Goal: Information Seeking & Learning: Learn about a topic

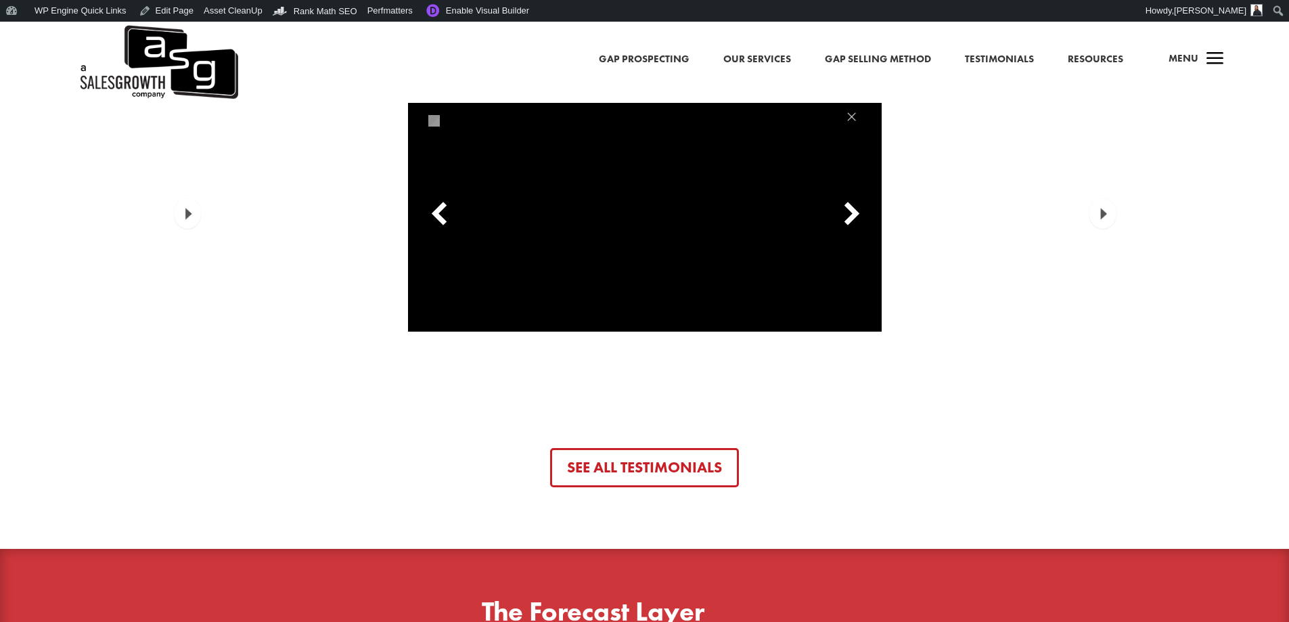
scroll to position [3994, 0]
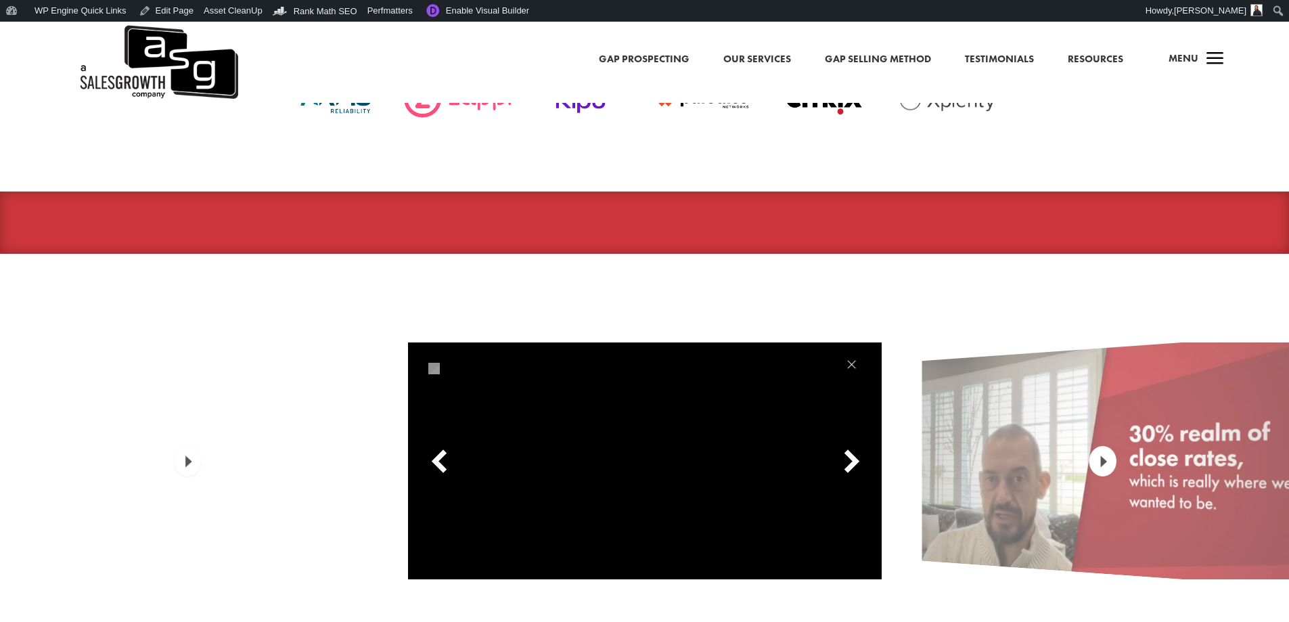
scroll to position [3994, 0]
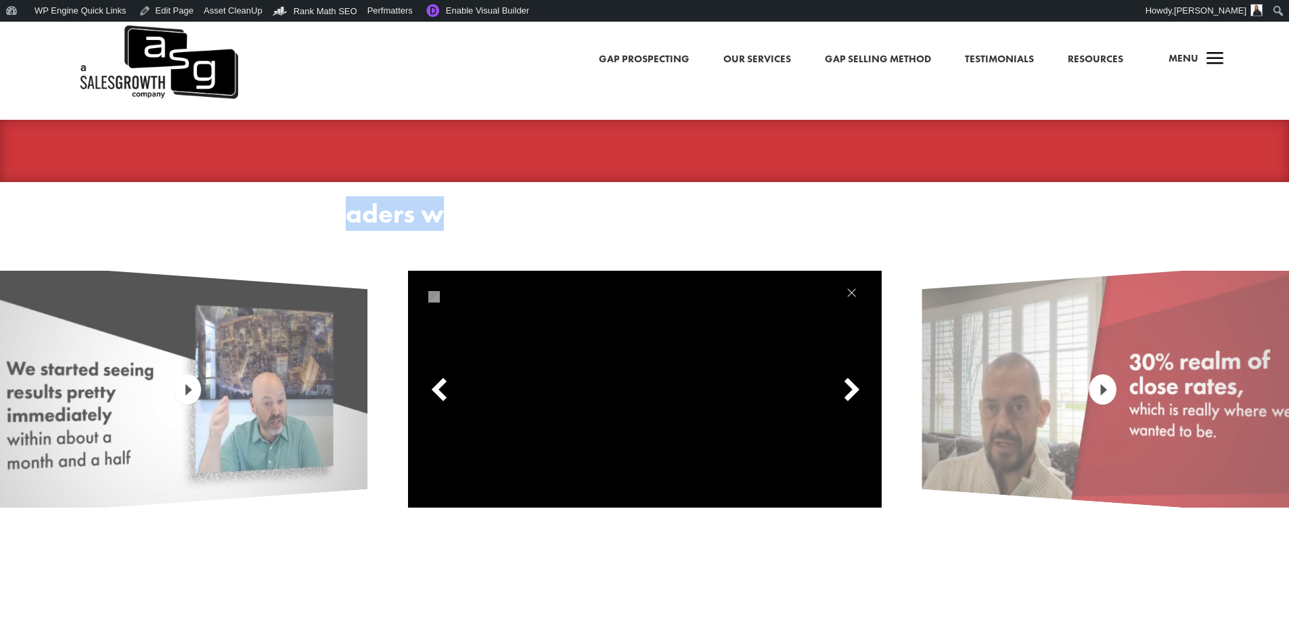
drag, startPoint x: 352, startPoint y: 206, endPoint x: 483, endPoint y: 198, distance: 130.8
click at [441, 207] on h2 "Hear directly from leaders we’ve worked with:" at bounding box center [451, 217] width 712 height 34
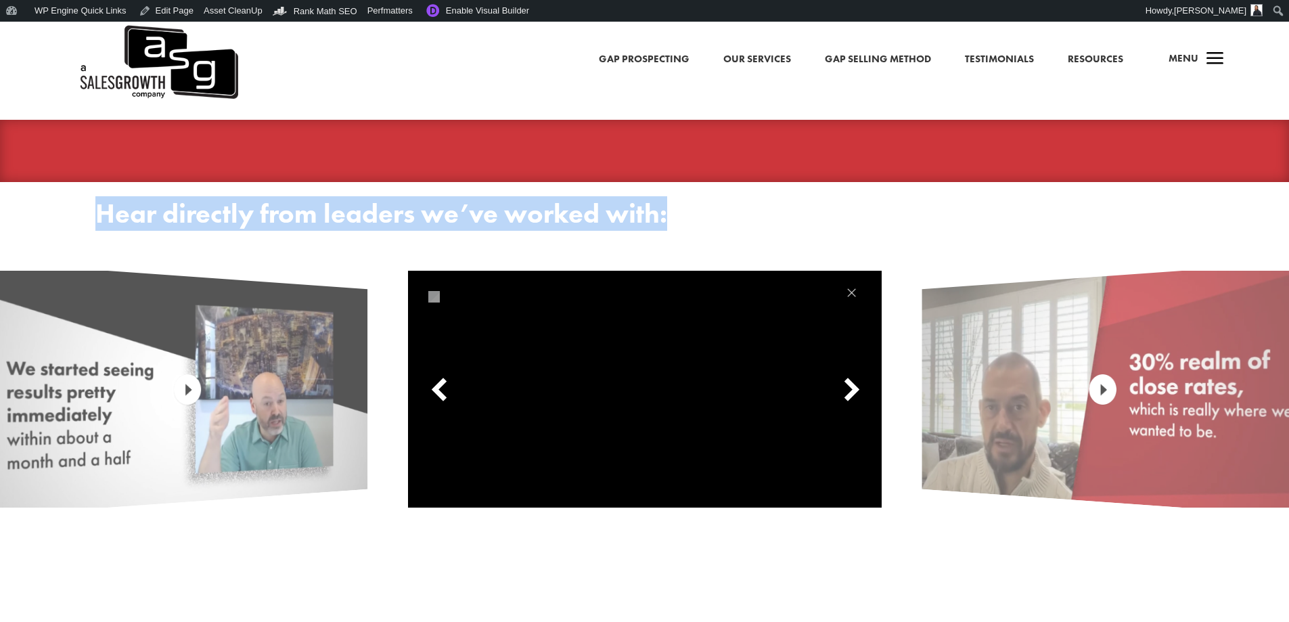
drag, startPoint x: 690, startPoint y: 207, endPoint x: 35, endPoint y: 219, distance: 654.6
click at [36, 219] on div "Hear directly from leaders we’ve worked with: See All Testimonials" at bounding box center [644, 453] width 1289 height 543
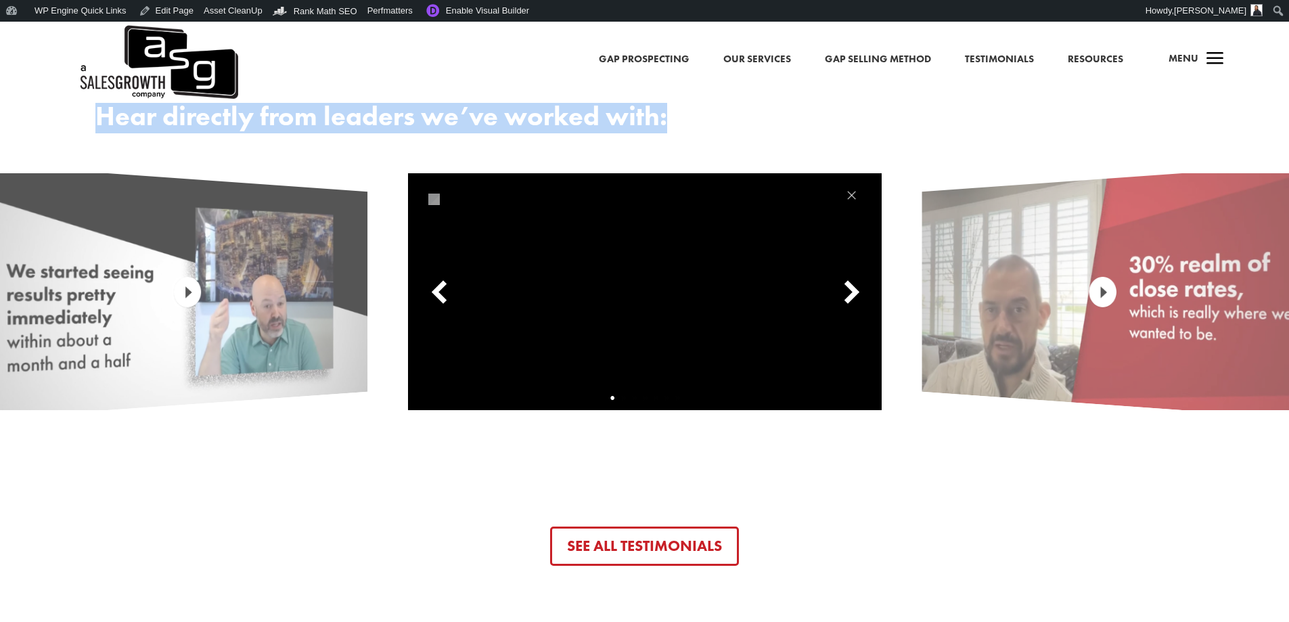
scroll to position [4061, 0]
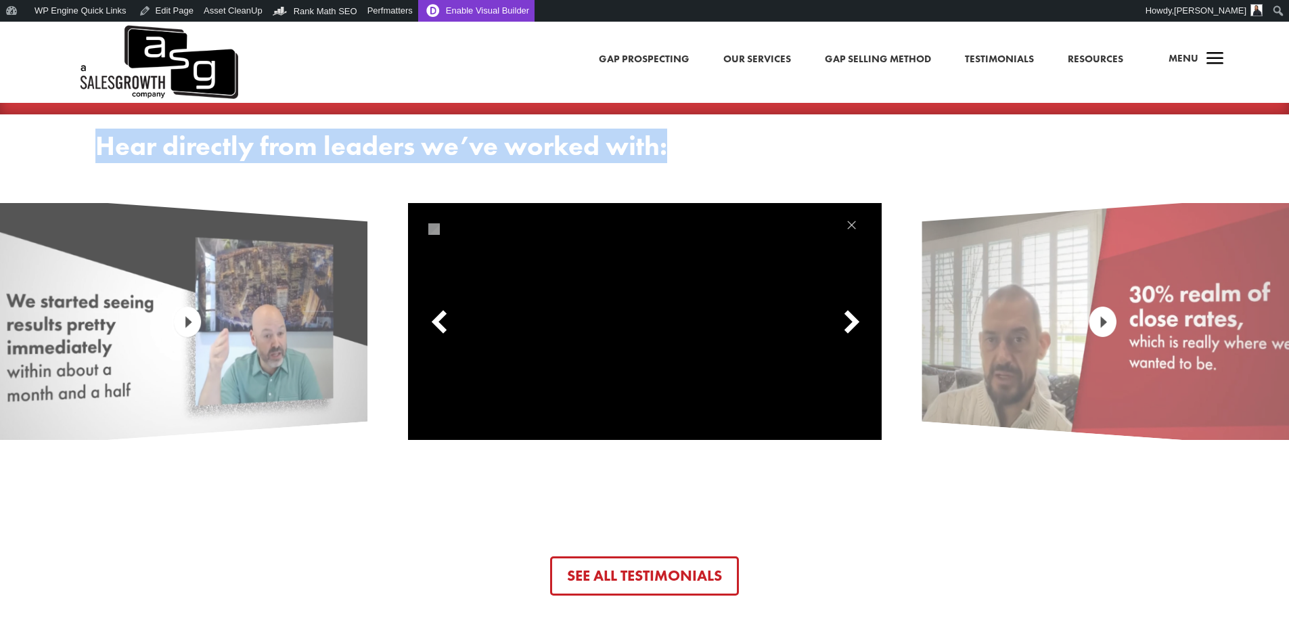
click at [505, 10] on link "Enable Visual Builder" at bounding box center [476, 11] width 116 height 22
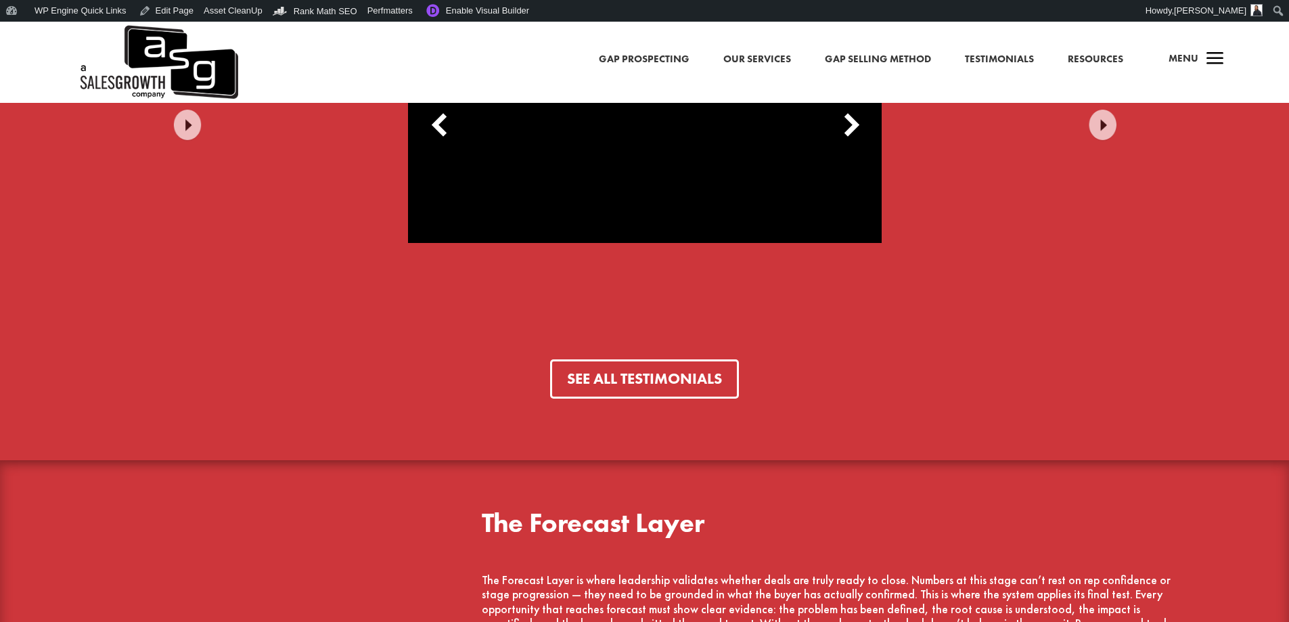
scroll to position [4197, 0]
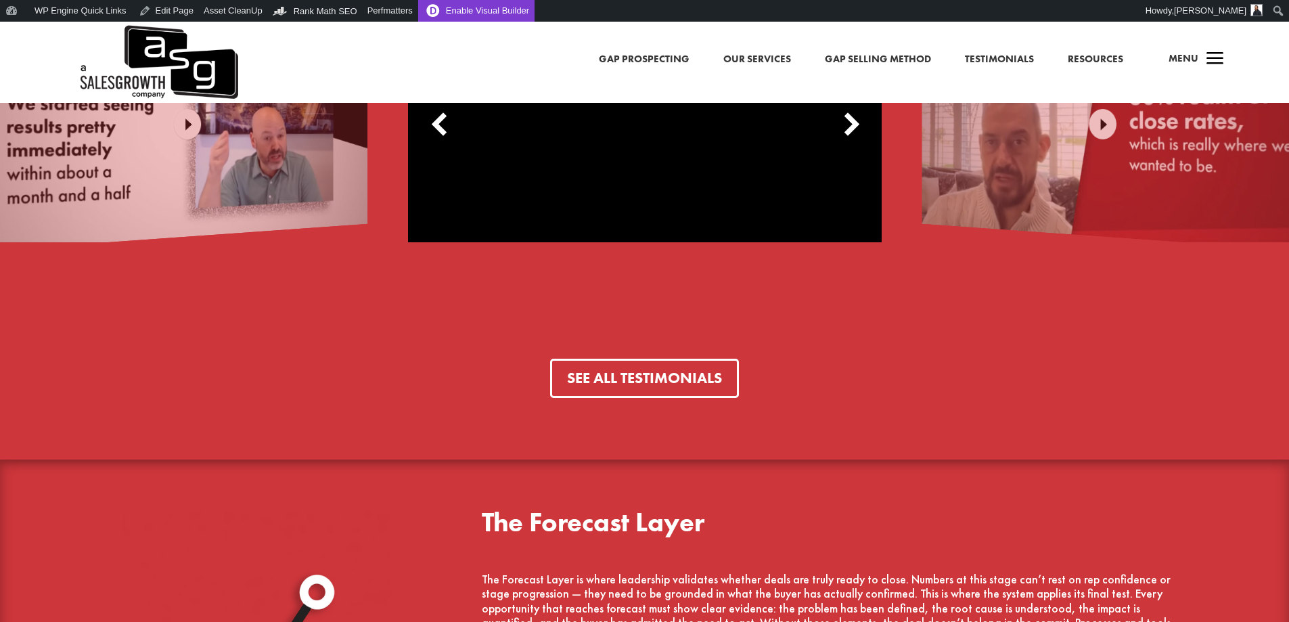
click at [435, 9] on link "Enable Visual Builder" at bounding box center [476, 11] width 116 height 22
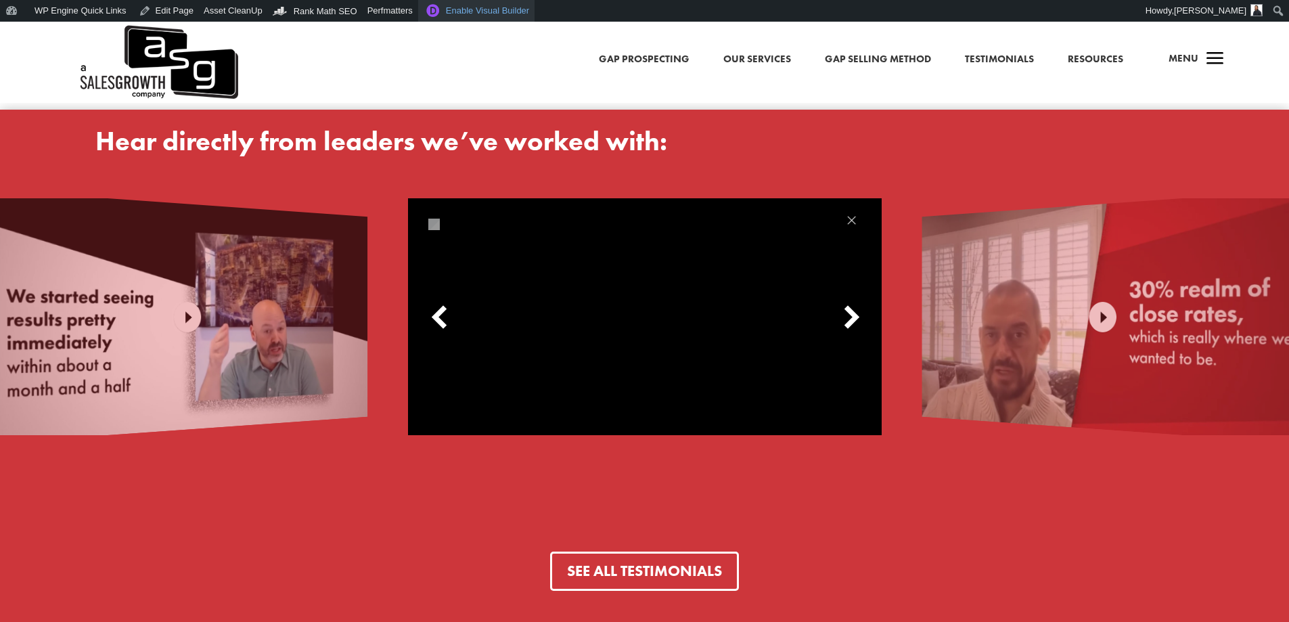
scroll to position [3994, 0]
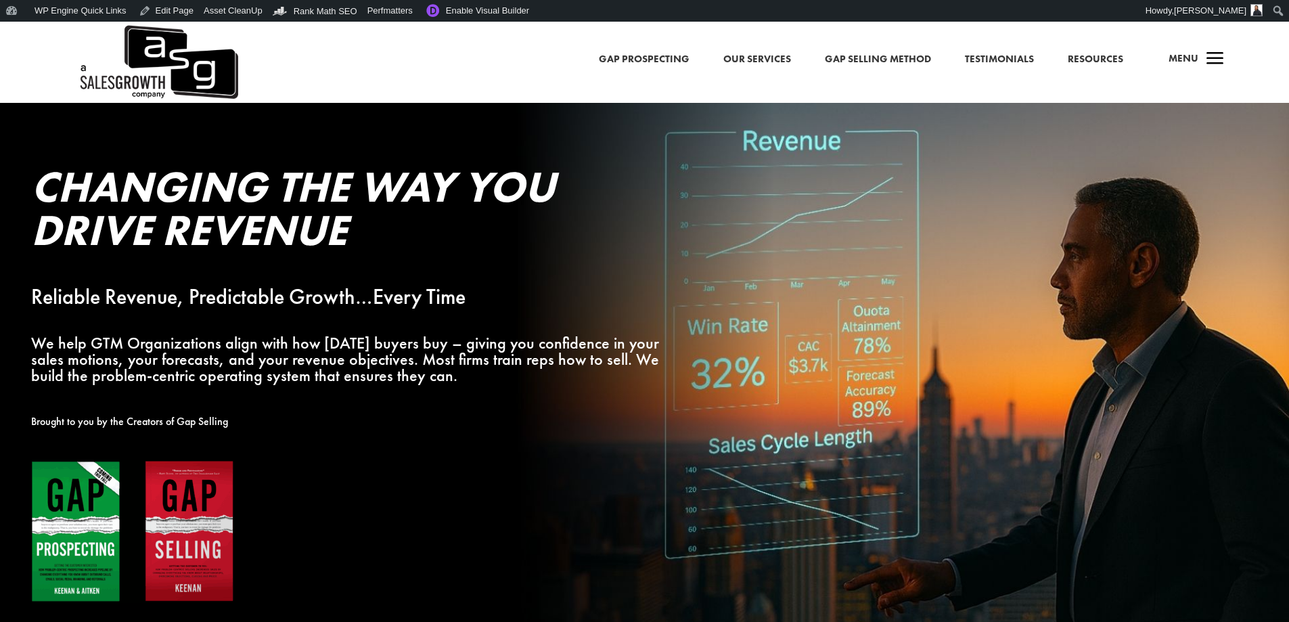
click at [1202, 55] on span "a" at bounding box center [1215, 59] width 27 height 27
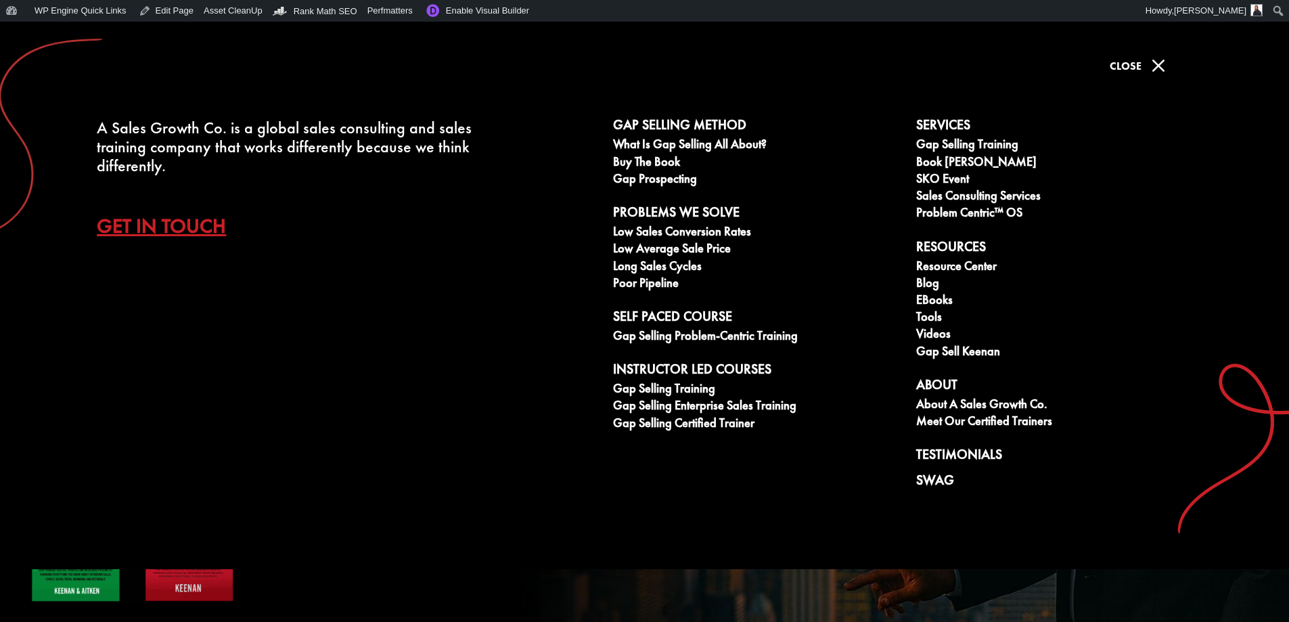
click at [1138, 68] on span "Close" at bounding box center [1126, 66] width 32 height 14
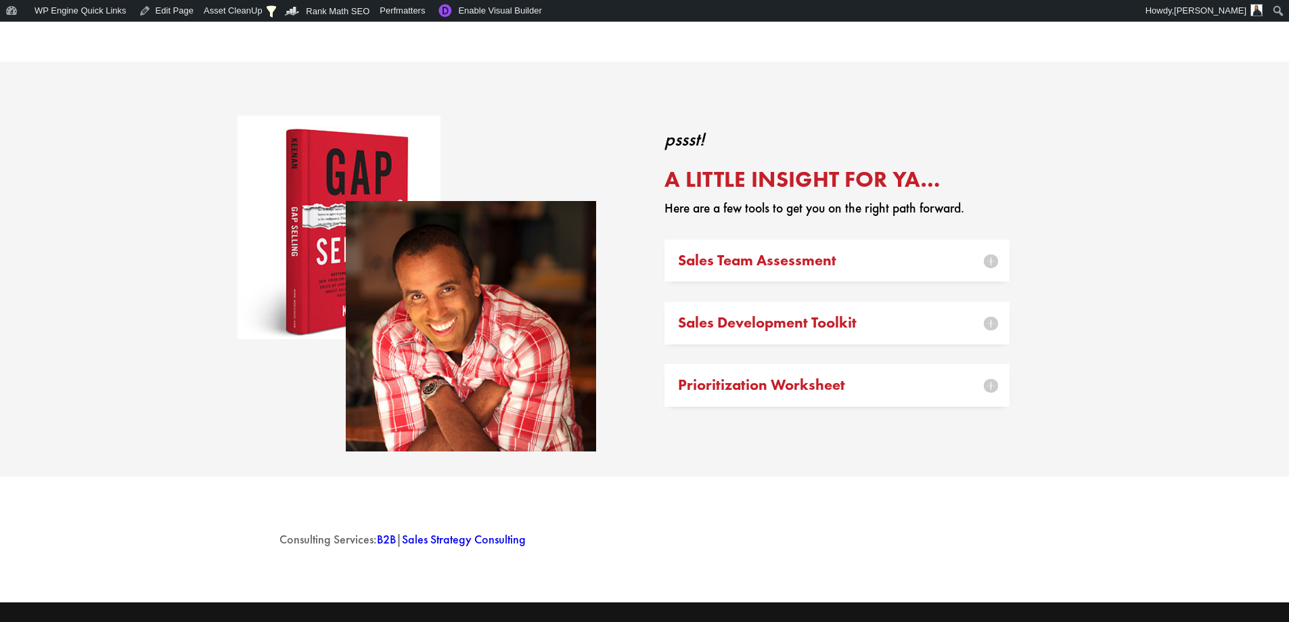
scroll to position [1632, 0]
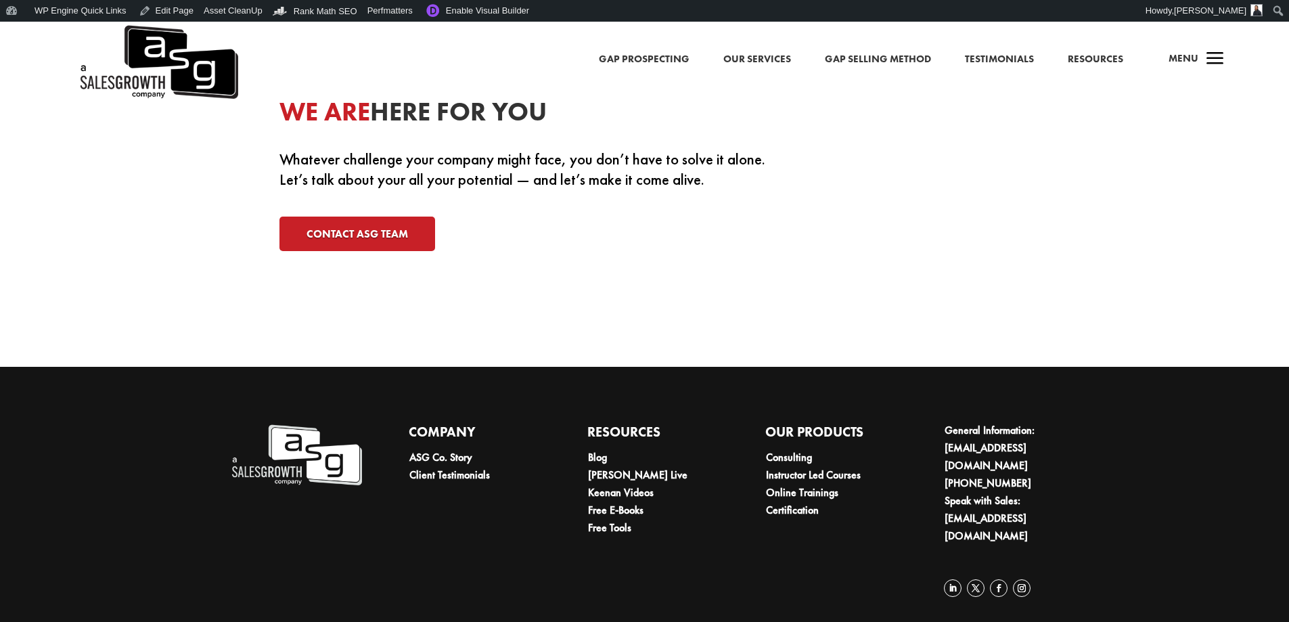
scroll to position [3975, 0]
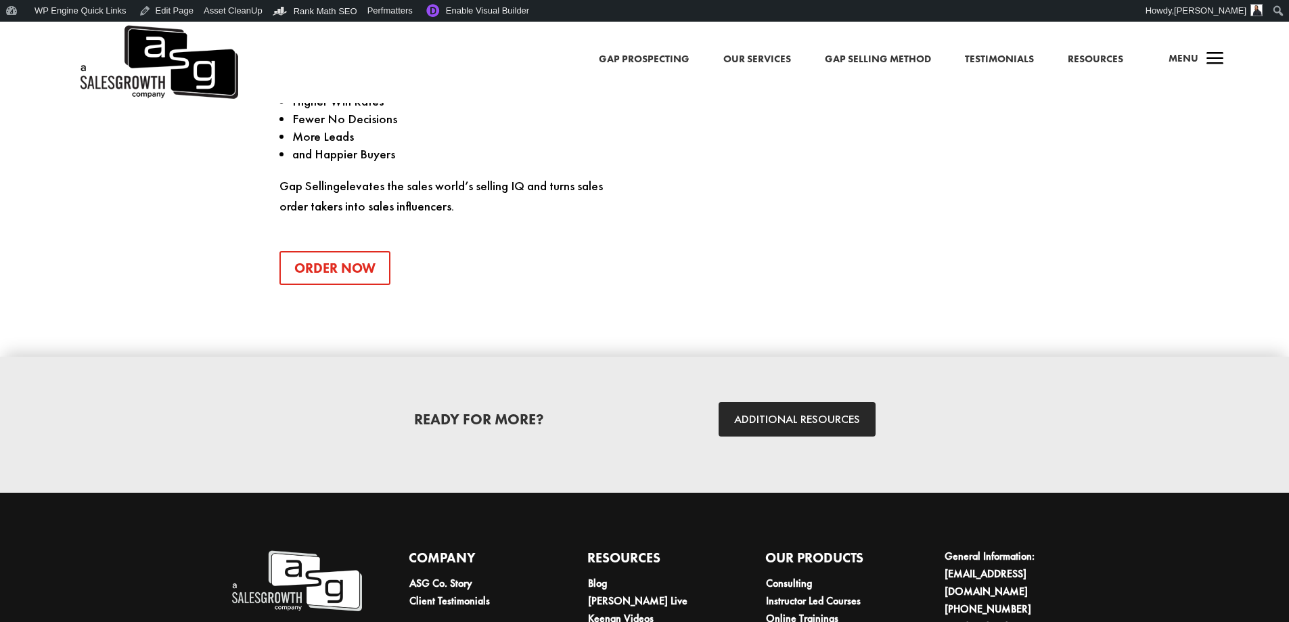
scroll to position [2296, 0]
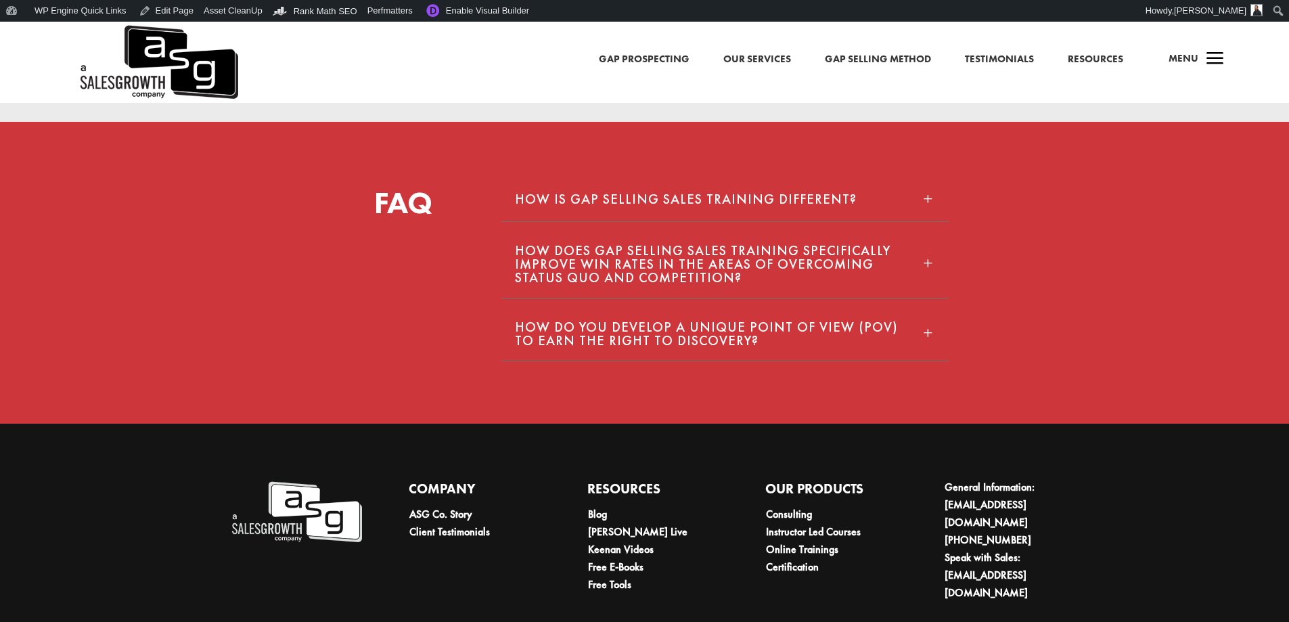
scroll to position [6813, 0]
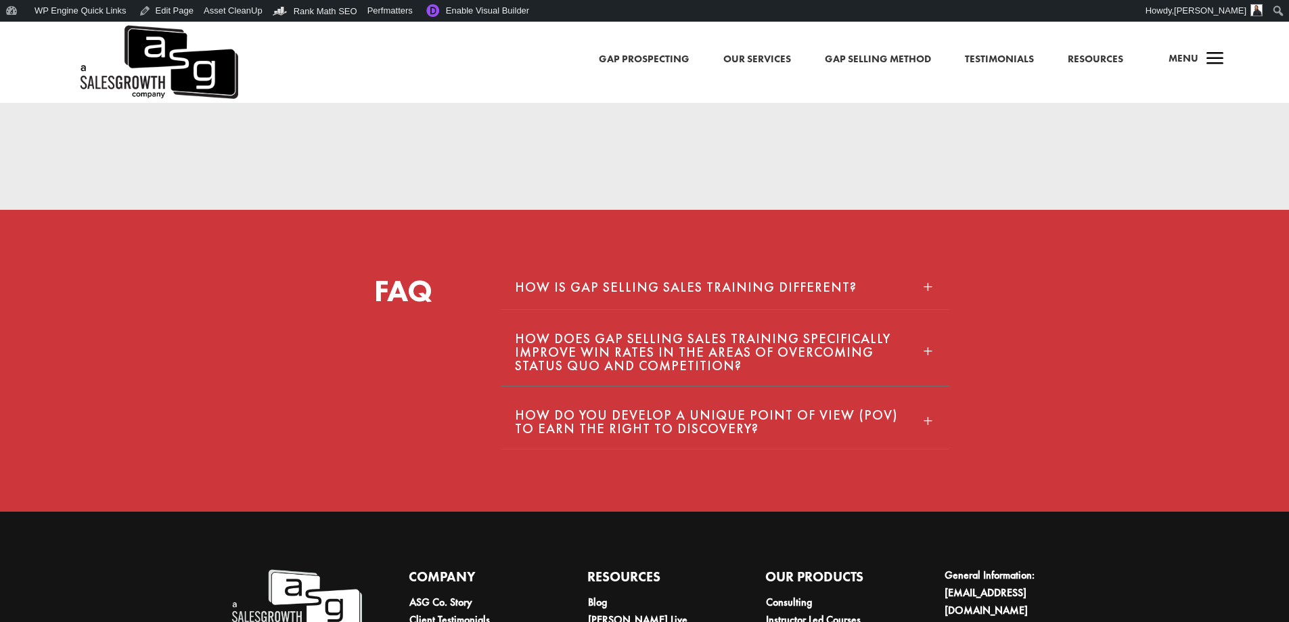
click at [637, 280] on h5 "How is GAP Selling sales training different?" at bounding box center [686, 287] width 342 height 14
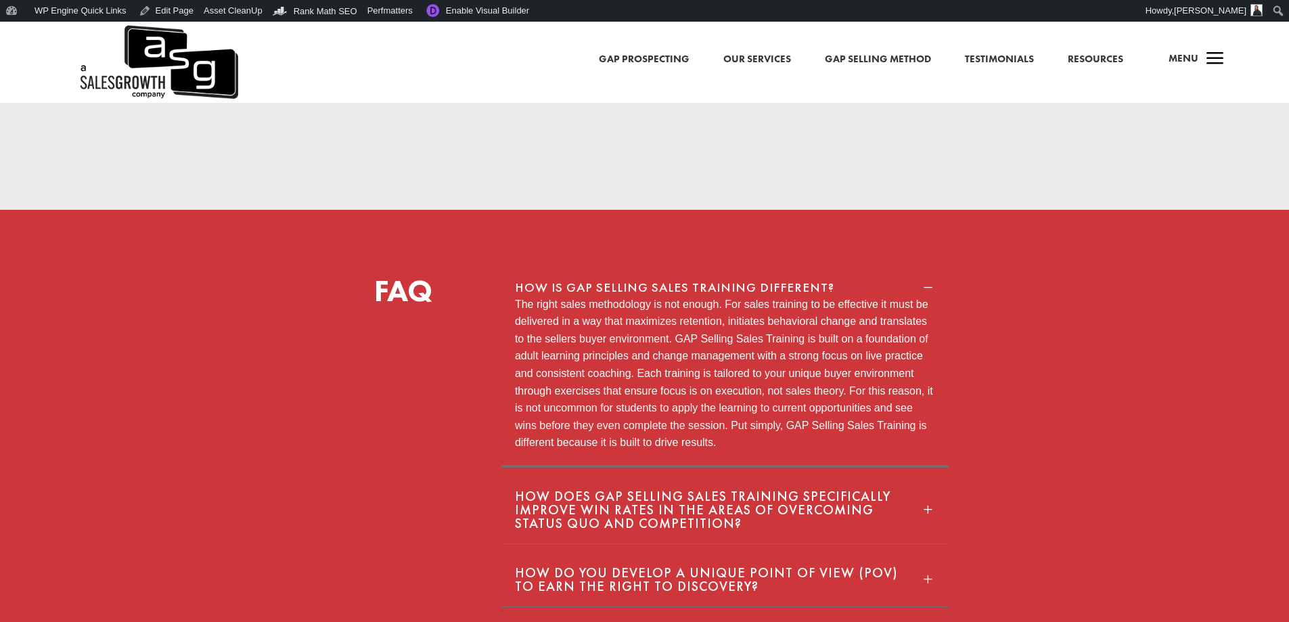
click at [637, 281] on h5 "How is GAP Selling sales training different?" at bounding box center [674, 287] width 319 height 13
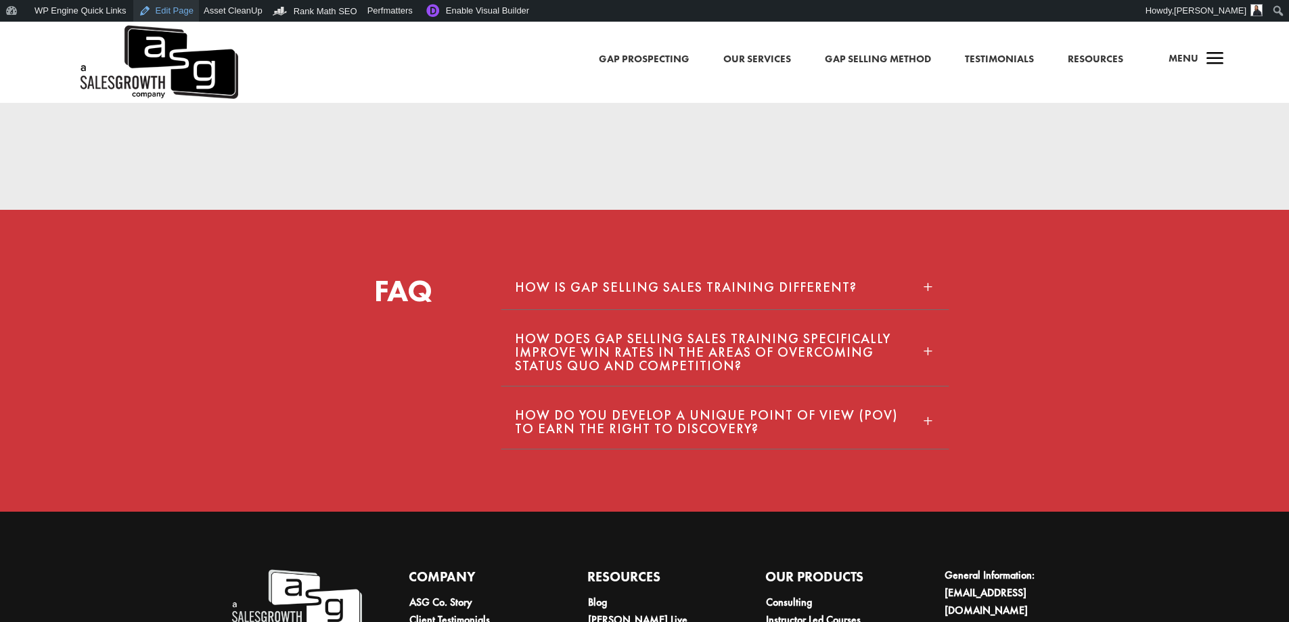
click at [172, 13] on link "Edit Page" at bounding box center [166, 11] width 66 height 22
